Goal: Information Seeking & Learning: Learn about a topic

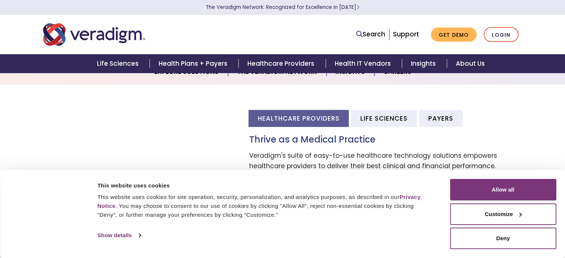
scroll to position [177, 0]
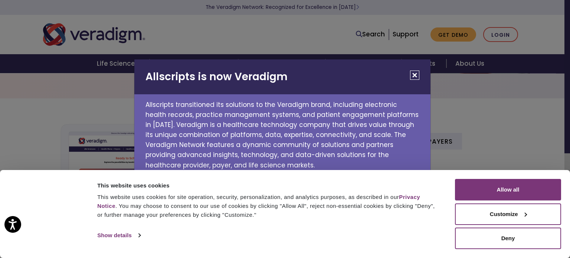
click at [416, 77] on button "Close" at bounding box center [414, 75] width 9 height 9
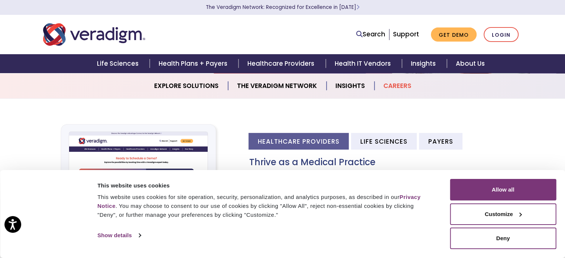
click at [398, 81] on link "Careers" at bounding box center [397, 85] width 46 height 19
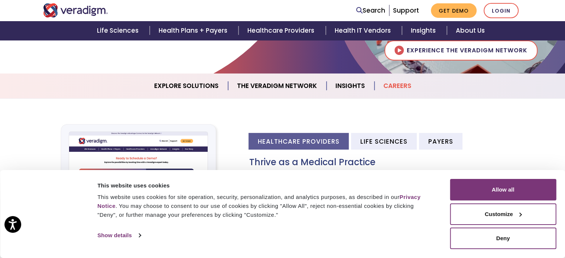
scroll to position [702, 0]
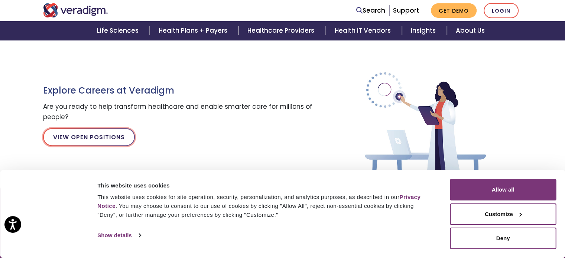
click at [113, 136] on link "View Open Positions" at bounding box center [89, 137] width 92 height 18
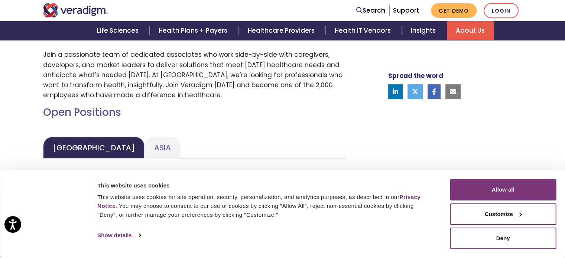
scroll to position [319, 0]
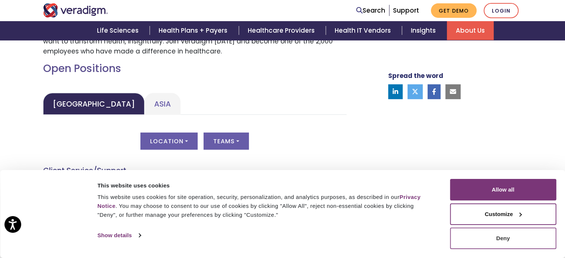
click at [529, 238] on button "Deny" at bounding box center [502, 239] width 106 height 22
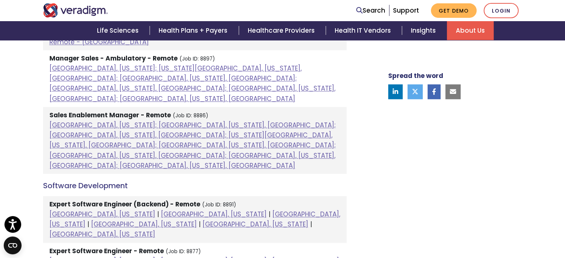
scroll to position [844, 0]
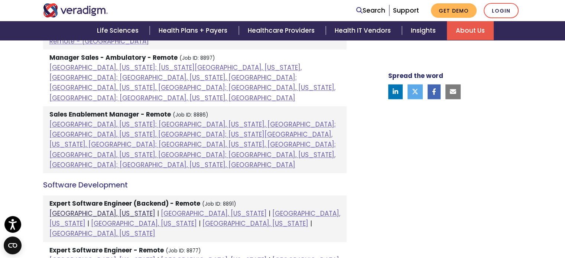
click at [92, 209] on link "Chicago, Illinois" at bounding box center [102, 213] width 106 height 9
click at [91, 256] on link "Chicago, Illinois" at bounding box center [102, 260] width 106 height 9
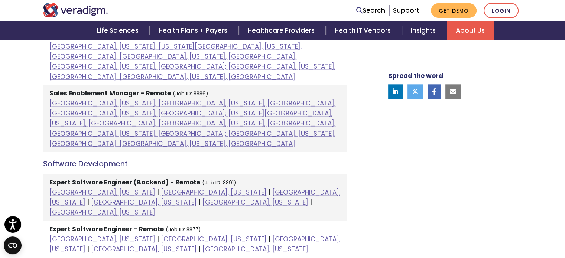
scroll to position [866, 0]
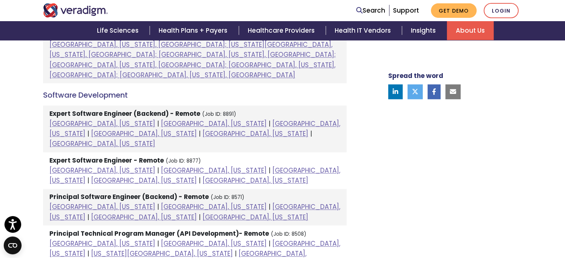
scroll to position [958, 0]
